Goal: Information Seeking & Learning: Learn about a topic

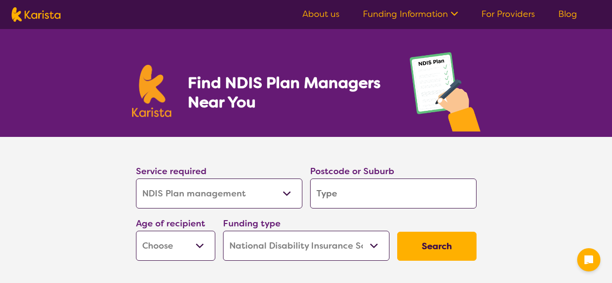
select select "NDIS Plan management"
select select "NDIS"
select select "NDIS Plan management"
select select "NDIS"
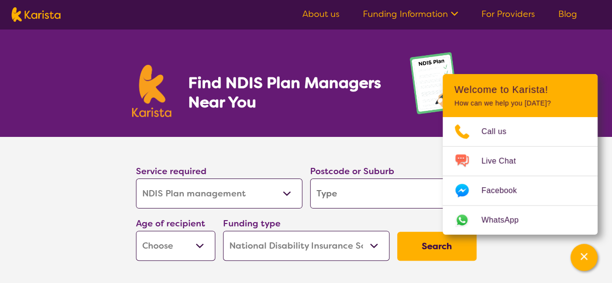
click at [288, 195] on select "Allied Health Assistant Assessment ([MEDICAL_DATA] or [MEDICAL_DATA]) Behaviour…" at bounding box center [219, 194] width 167 height 30
click at [442, 250] on button "Search" at bounding box center [436, 246] width 79 height 29
click at [381, 196] on input "search" at bounding box center [393, 194] width 167 height 30
click at [92, 227] on section "Service required Allied Health Assistant Assessment ([MEDICAL_DATA] or [MEDICAL…" at bounding box center [306, 214] width 612 height 155
click at [384, 191] on input "search" at bounding box center [393, 194] width 167 height 30
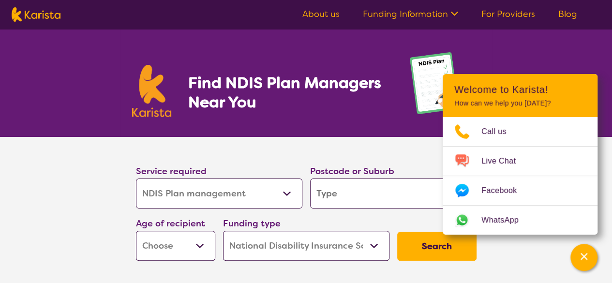
type input "w"
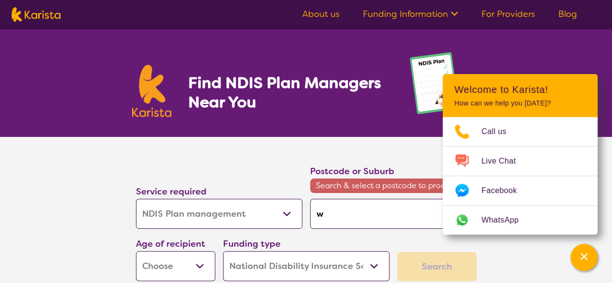
type input "wa"
type input "wat"
type input "watt"
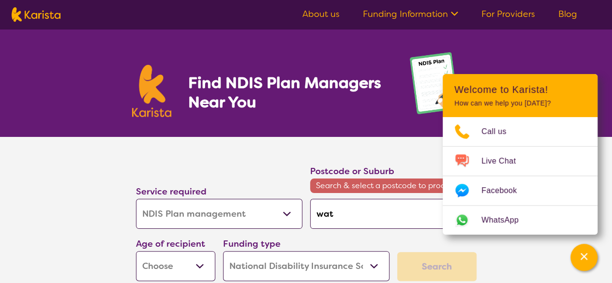
type input "watt"
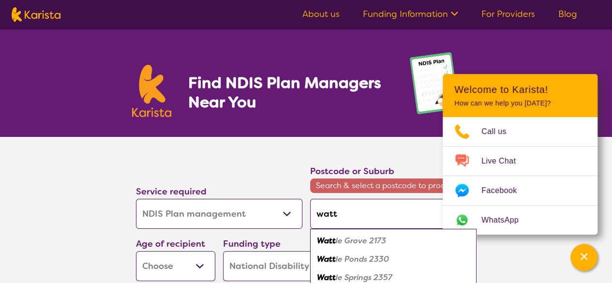
click at [390, 246] on div "Watt le Grove 2173" at bounding box center [393, 241] width 157 height 18
type input "2173"
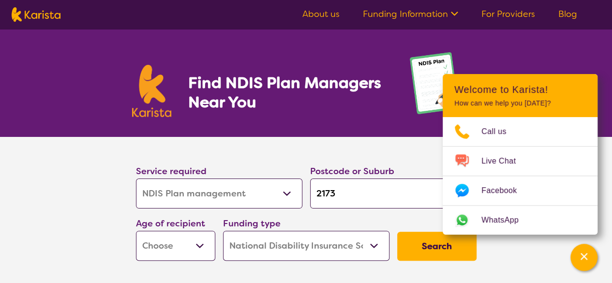
click at [441, 247] on button "Search" at bounding box center [436, 246] width 79 height 29
click at [200, 248] on select "Early Childhood - 0 to 9 Child - 10 to 11 Adolescent - 12 to 17 Adult - 18 to 6…" at bounding box center [175, 246] width 79 height 30
select select "AD"
click at [136, 231] on select "Early Childhood - 0 to 9 Child - 10 to 11 Adolescent - 12 to 17 Adult - 18 to 6…" at bounding box center [175, 246] width 79 height 30
select select "AD"
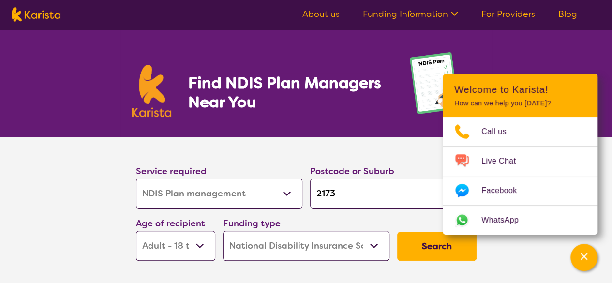
click at [429, 246] on button "Search" at bounding box center [436, 246] width 79 height 29
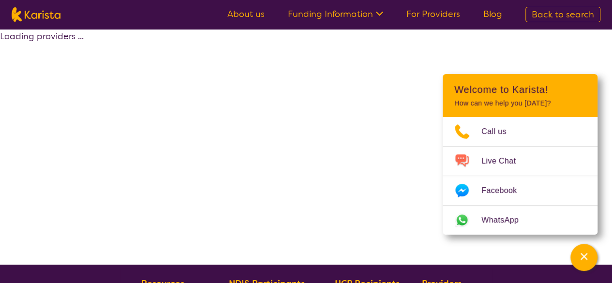
select select "by_score"
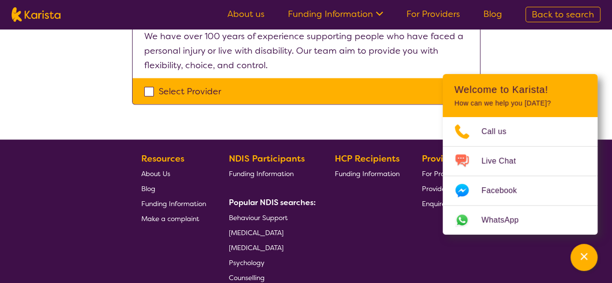
scroll to position [871, 0]
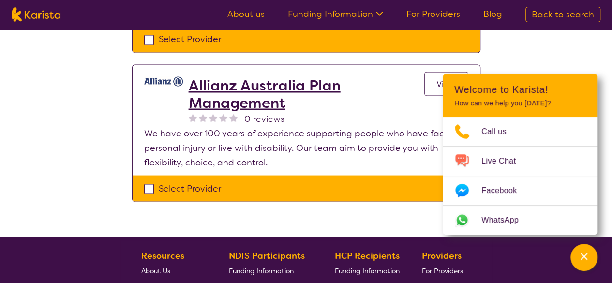
click at [435, 86] on link "View" at bounding box center [447, 84] width 44 height 24
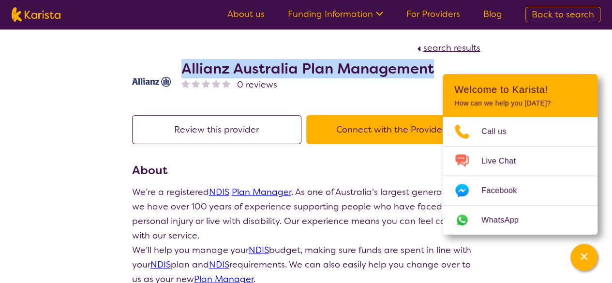
drag, startPoint x: 184, startPoint y: 67, endPoint x: 433, endPoint y: 69, distance: 248.3
click at [433, 69] on h2 "Allianz Australia Plan Management" at bounding box center [308, 68] width 253 height 17
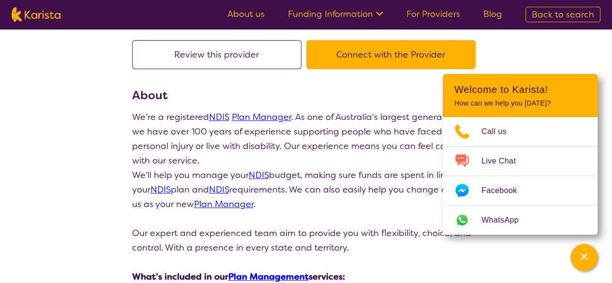
scroll to position [97, 0]
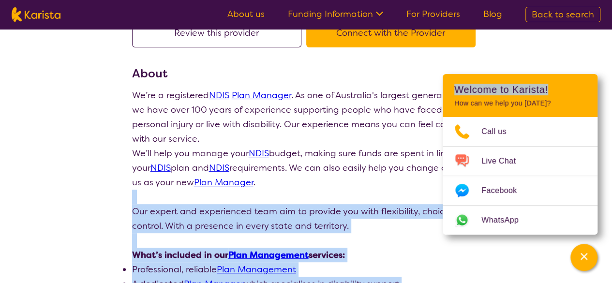
drag, startPoint x: 586, startPoint y: 93, endPoint x: 601, endPoint y: 180, distance: 88.0
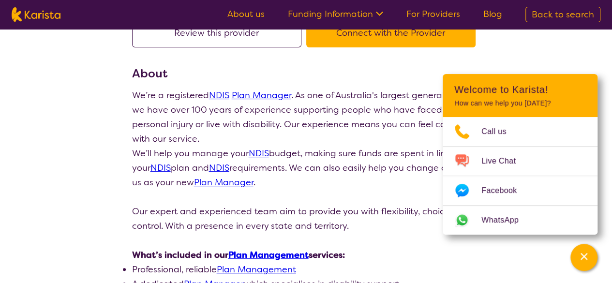
click at [581, 258] on icon "Channel Menu" at bounding box center [584, 257] width 10 height 10
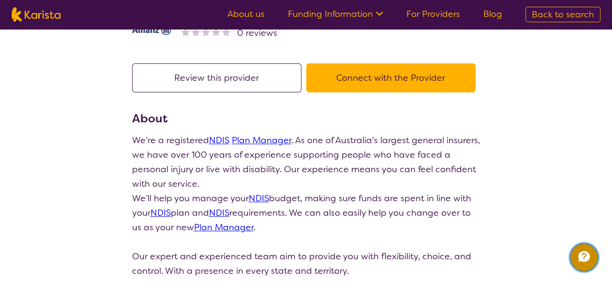
scroll to position [0, 0]
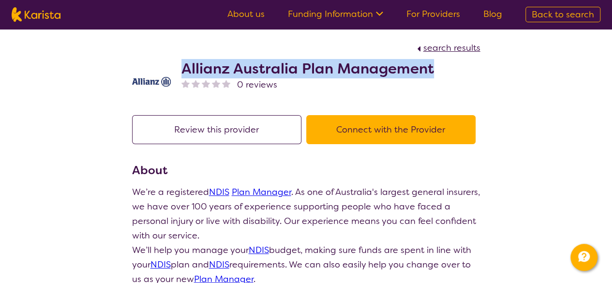
drag, startPoint x: 184, startPoint y: 67, endPoint x: 432, endPoint y: 68, distance: 247.8
click at [432, 68] on h2 "Allianz Australia Plan Management" at bounding box center [308, 68] width 253 height 17
copy h2 "Allianz Australia Plan Management"
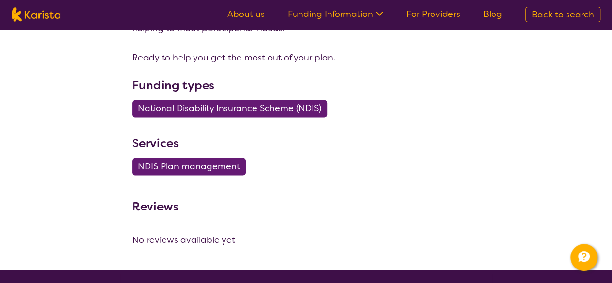
scroll to position [695, 0]
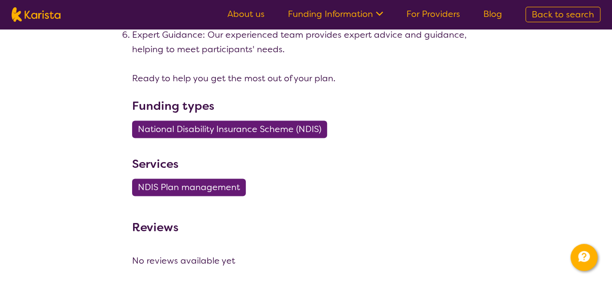
click at [431, 17] on link "For Providers" at bounding box center [434, 14] width 54 height 12
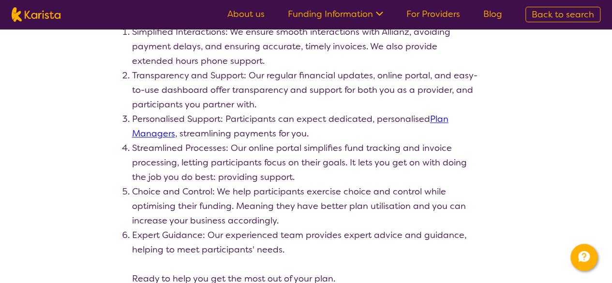
scroll to position [404, 0]
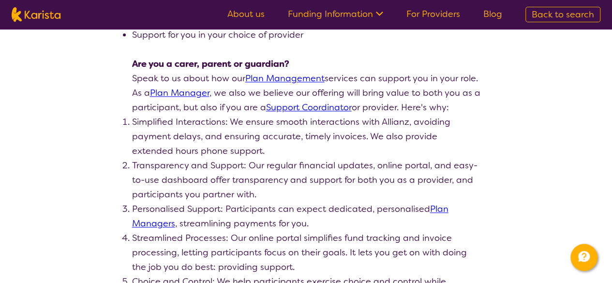
click at [322, 105] on link "Support Coordinator" at bounding box center [309, 108] width 86 height 12
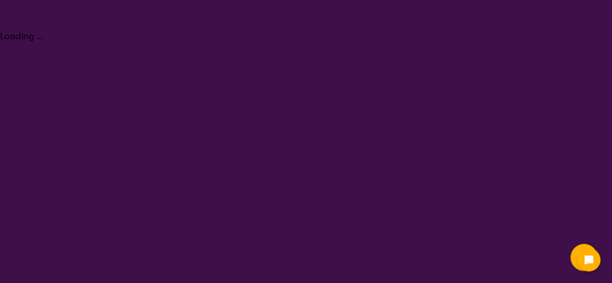
select select "NDIS Support Coordination"
select select "AD"
select select "NDIS"
select select "NDIS Support Coordination"
select select "AD"
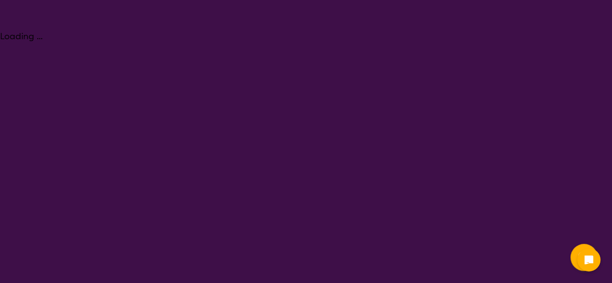
select select "NDIS"
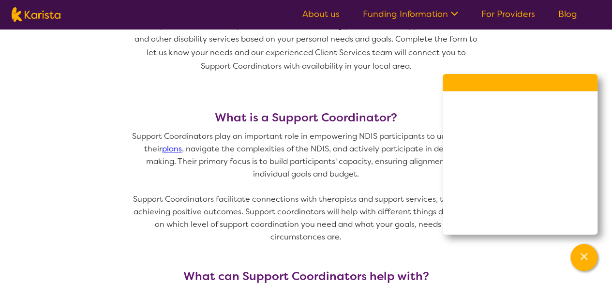
scroll to position [484, 0]
